Goal: Use online tool/utility: Utilize a website feature to perform a specific function

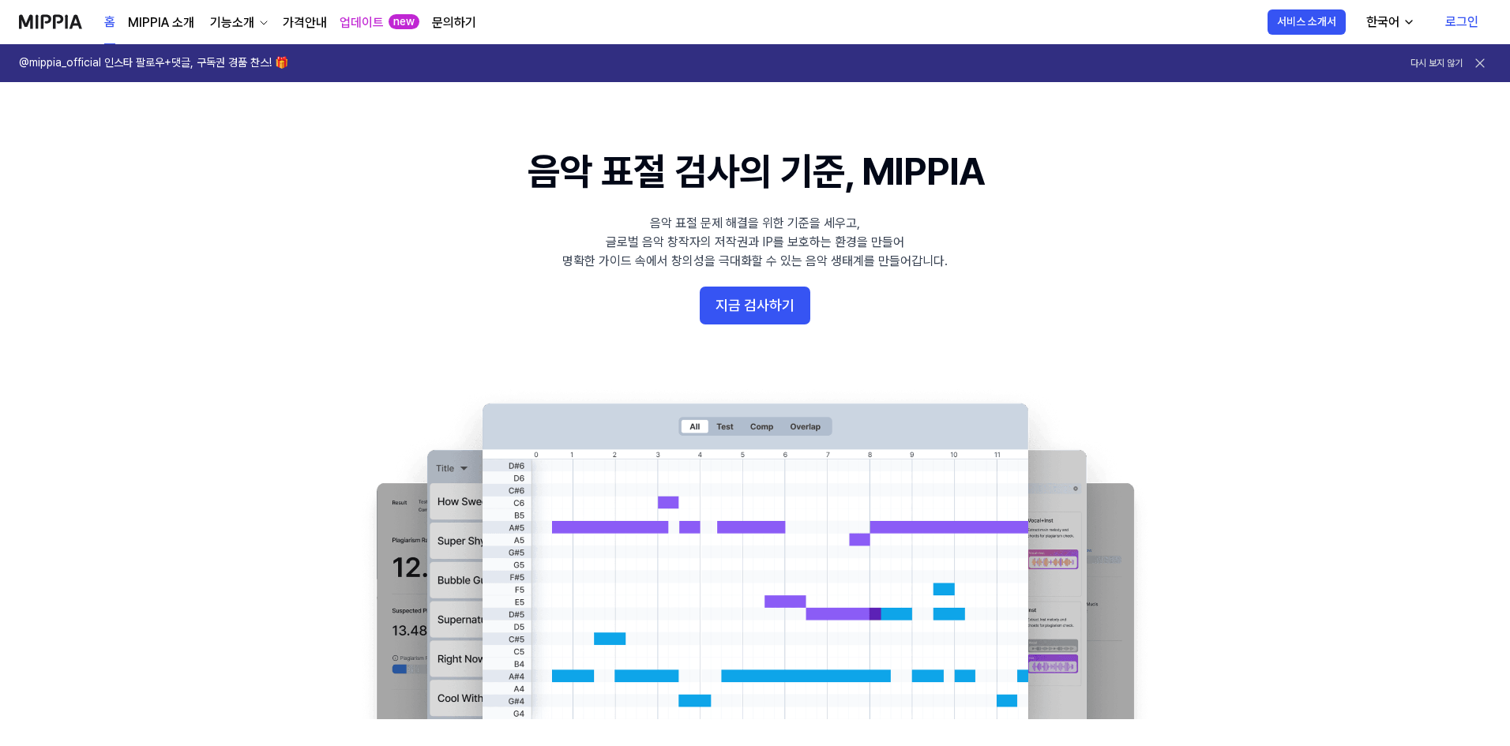
click at [737, 312] on button "지금 검사하기" at bounding box center [755, 306] width 111 height 38
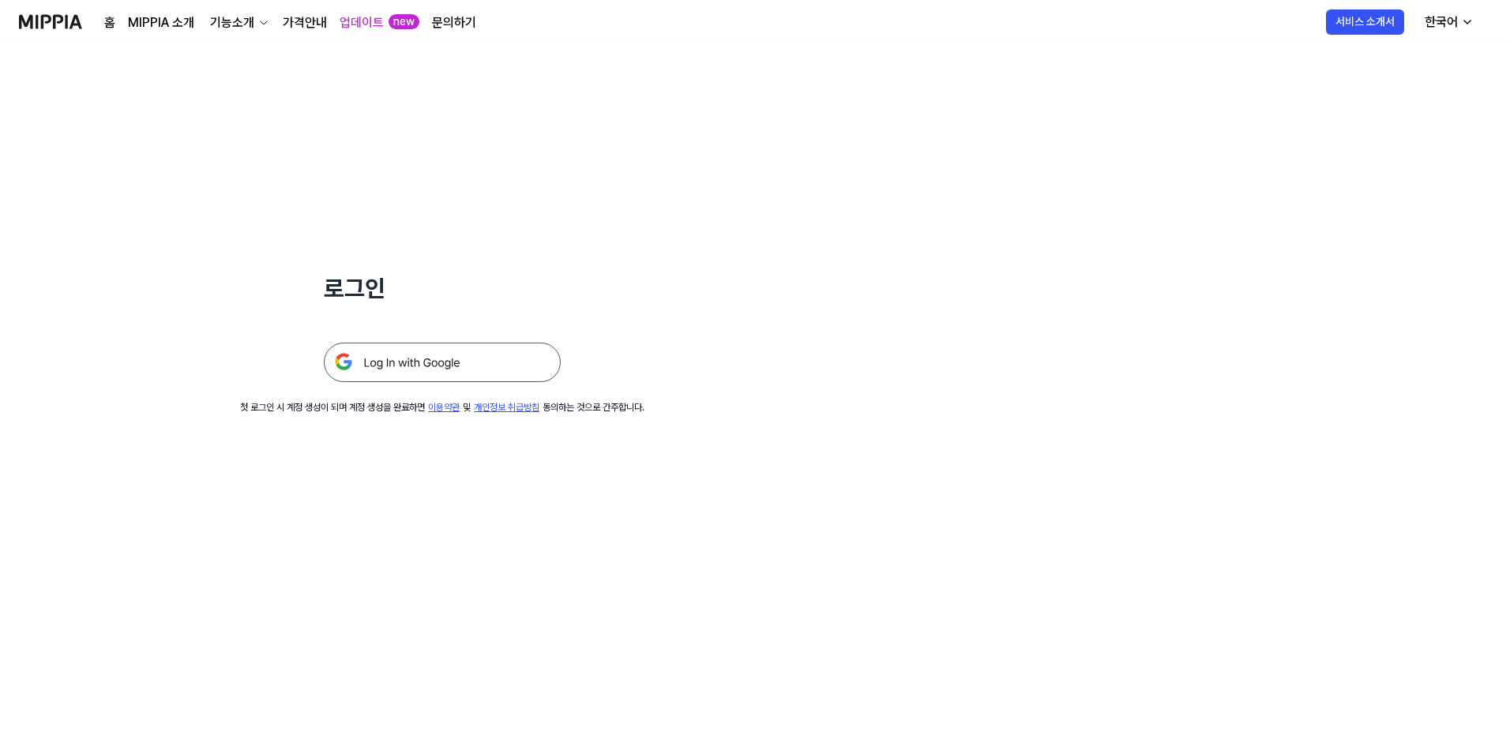
click at [442, 368] on img at bounding box center [442, 362] width 237 height 39
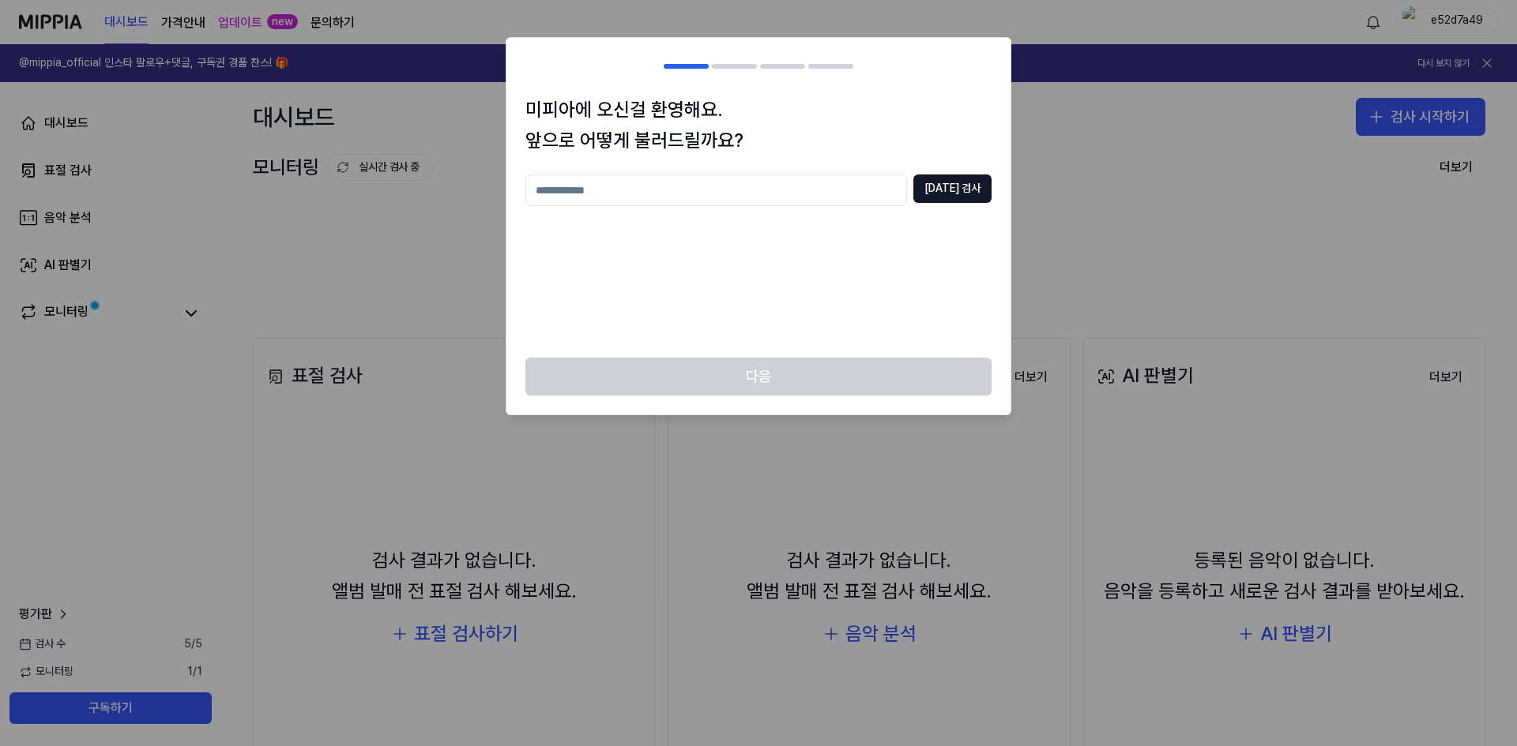
click at [686, 190] on input "text" at bounding box center [716, 191] width 382 height 32
type input "****"
click at [970, 186] on button "[DATE] 검사" at bounding box center [952, 189] width 78 height 28
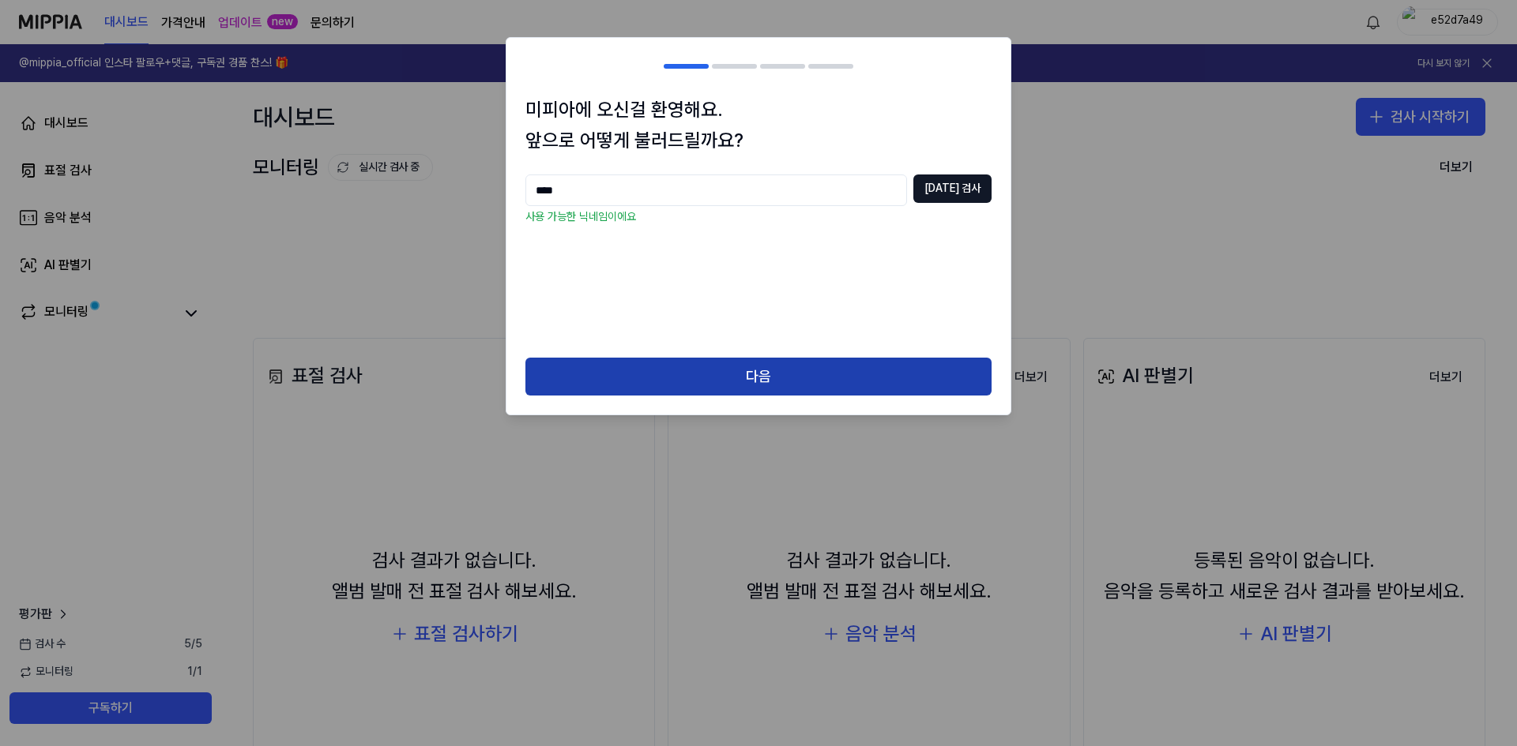
click at [788, 370] on button "다음" at bounding box center [758, 377] width 466 height 38
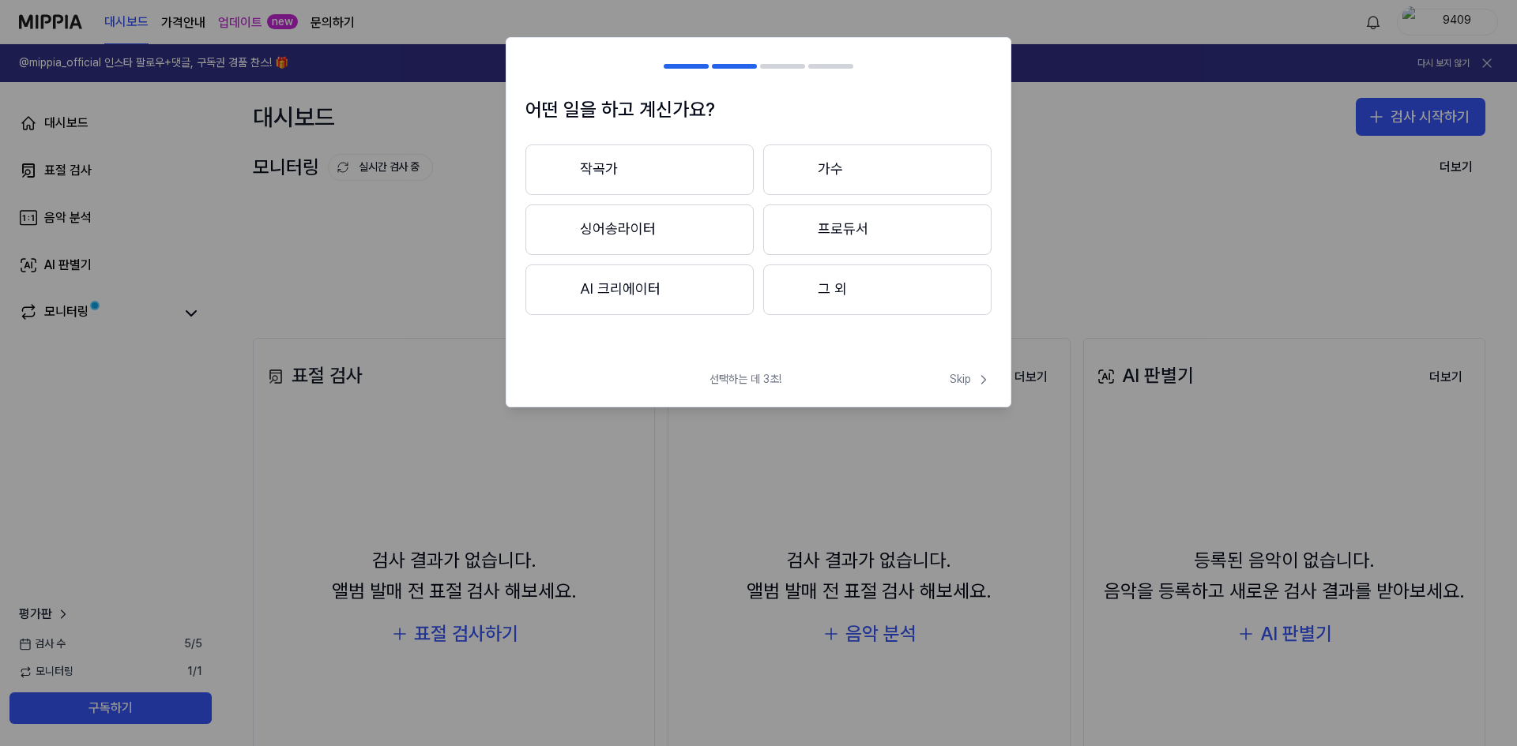
click at [647, 171] on button "작곡가" at bounding box center [639, 170] width 228 height 51
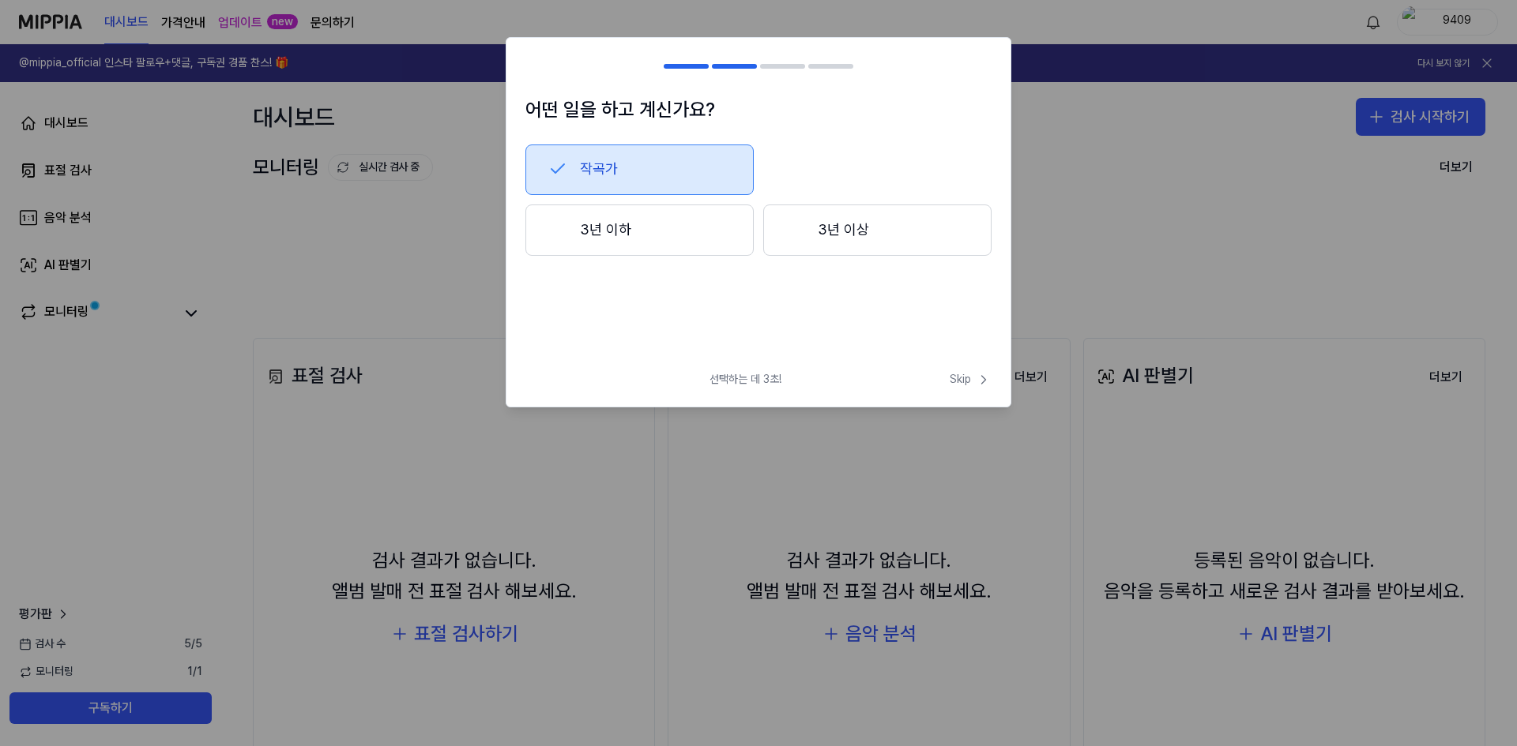
click at [676, 245] on button "3년 이하" at bounding box center [639, 231] width 228 height 52
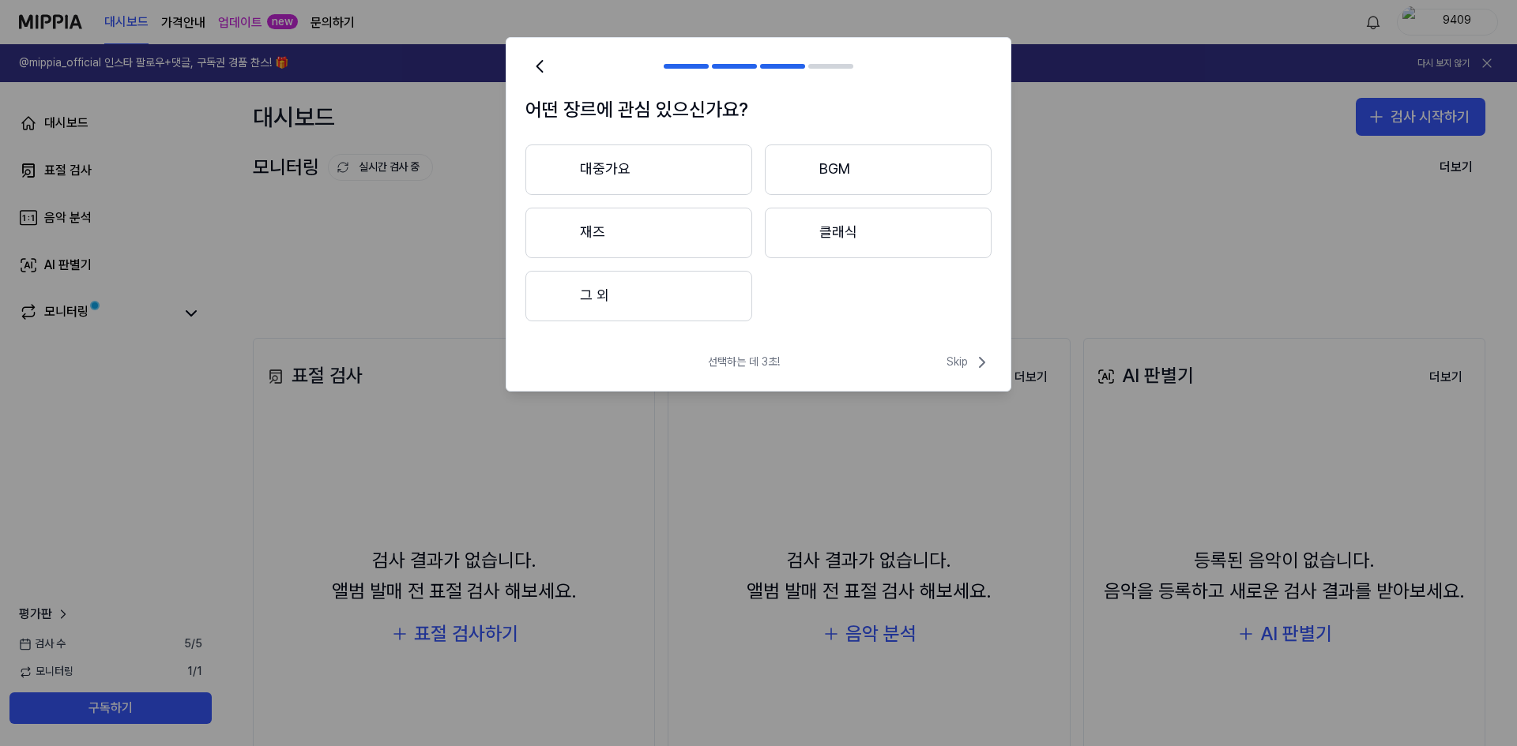
click at [684, 169] on button "대중가요" at bounding box center [638, 170] width 227 height 51
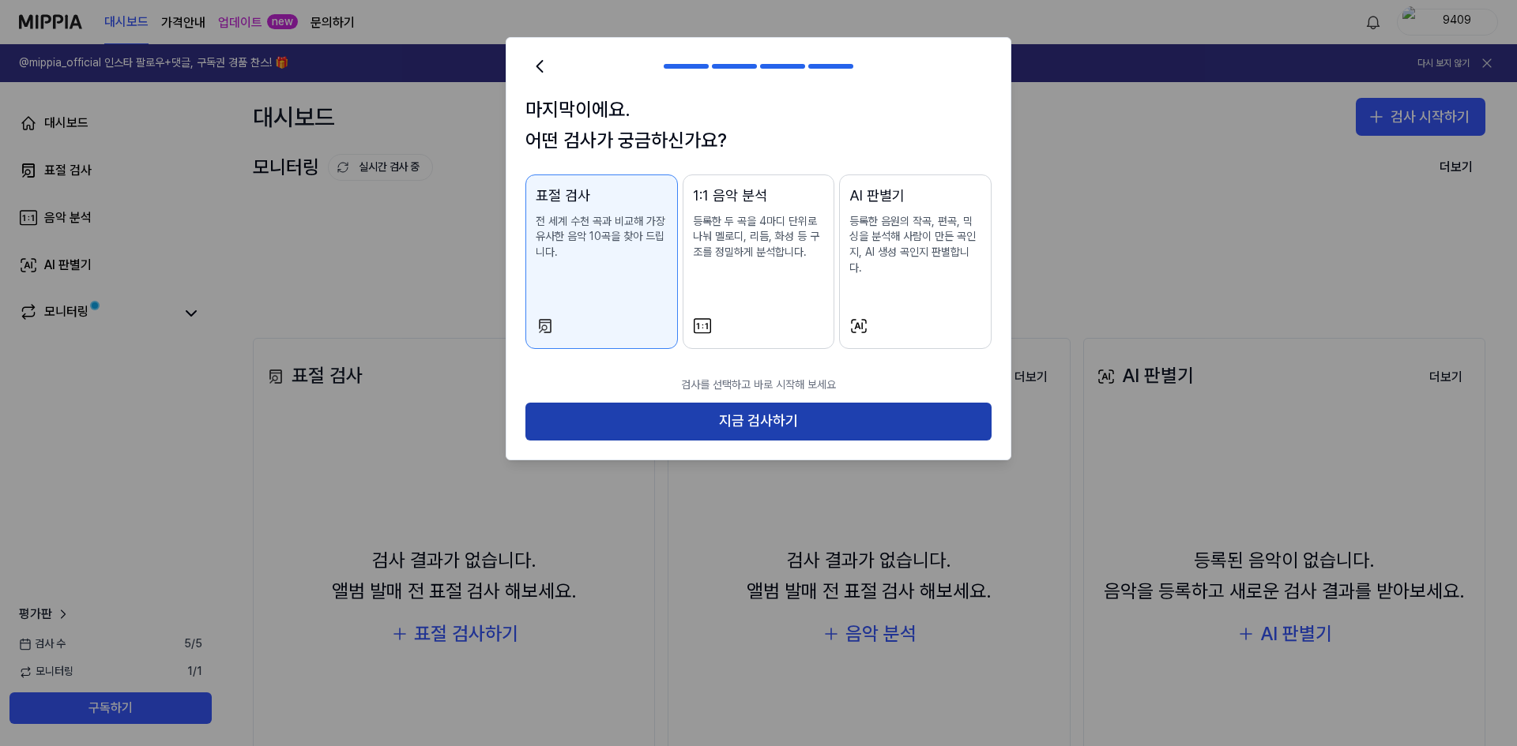
click at [723, 411] on button "지금 검사하기" at bounding box center [758, 422] width 466 height 38
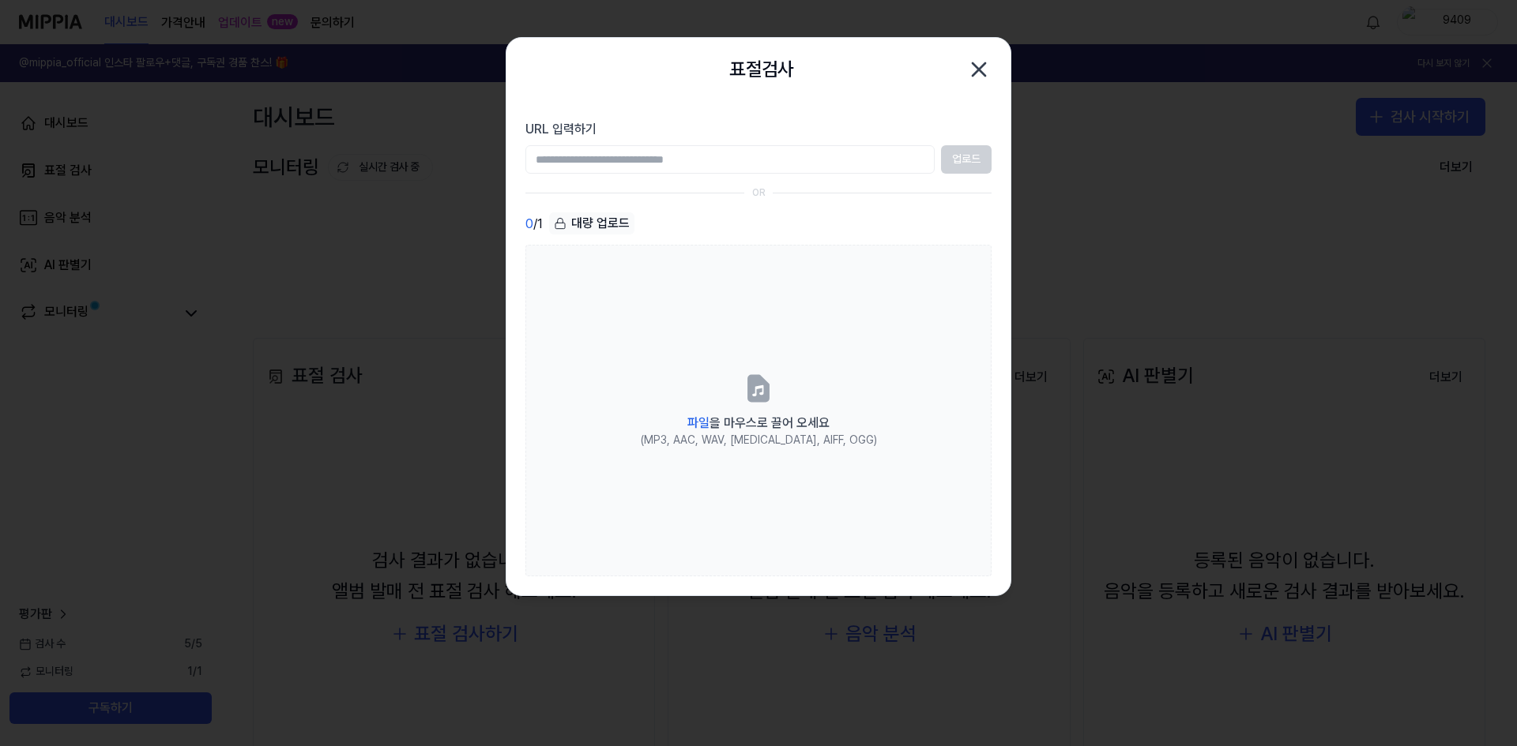
click at [980, 67] on icon "button" at bounding box center [978, 69] width 25 height 25
